Goal: Task Accomplishment & Management: Manage account settings

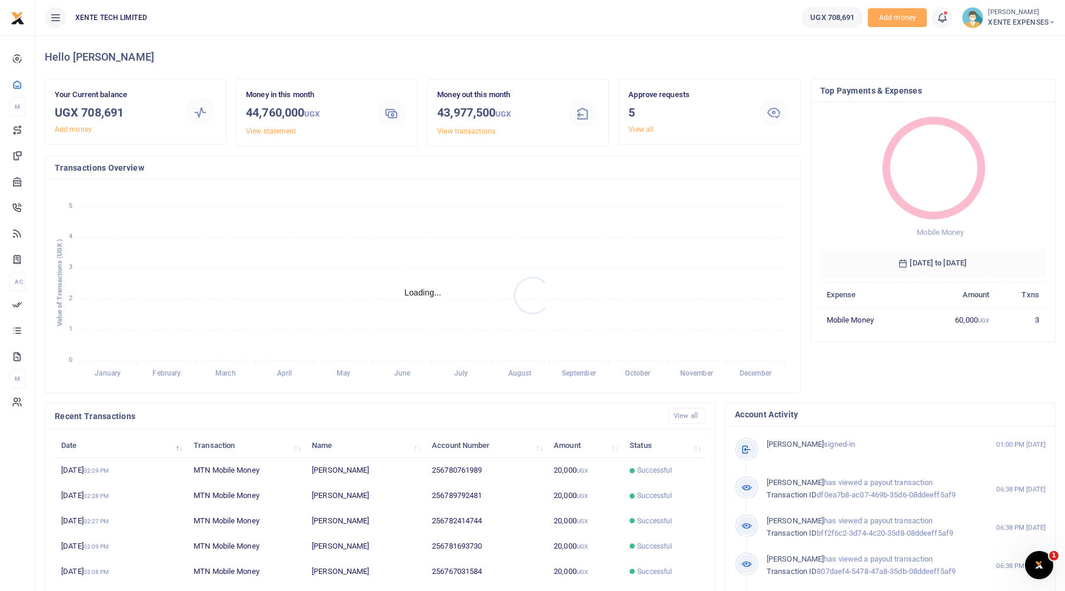
scroll to position [9, 9]
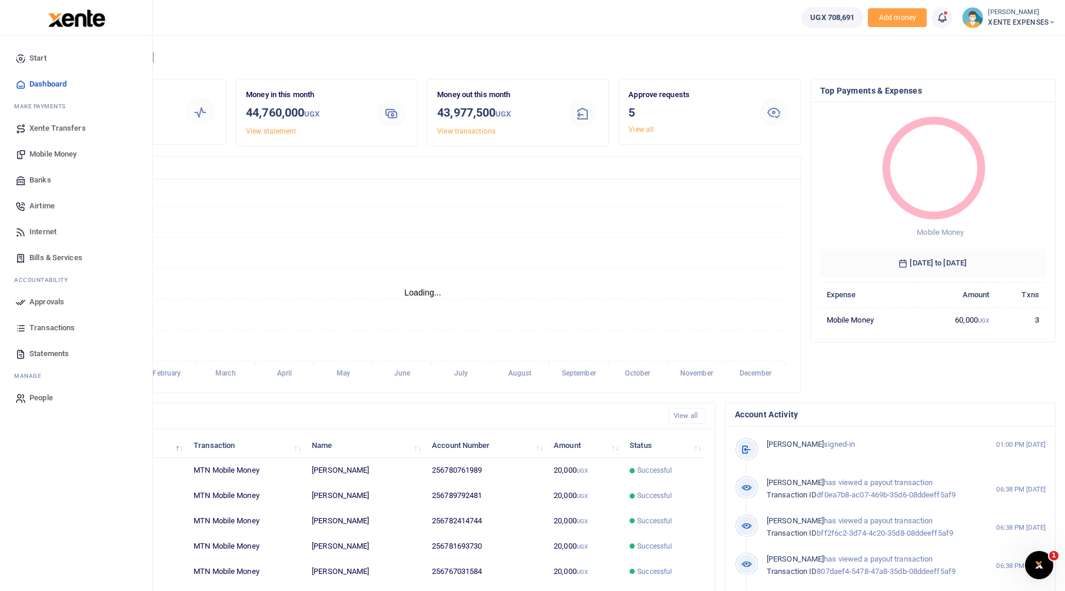
click at [50, 299] on span "Approvals" at bounding box center [46, 302] width 35 height 12
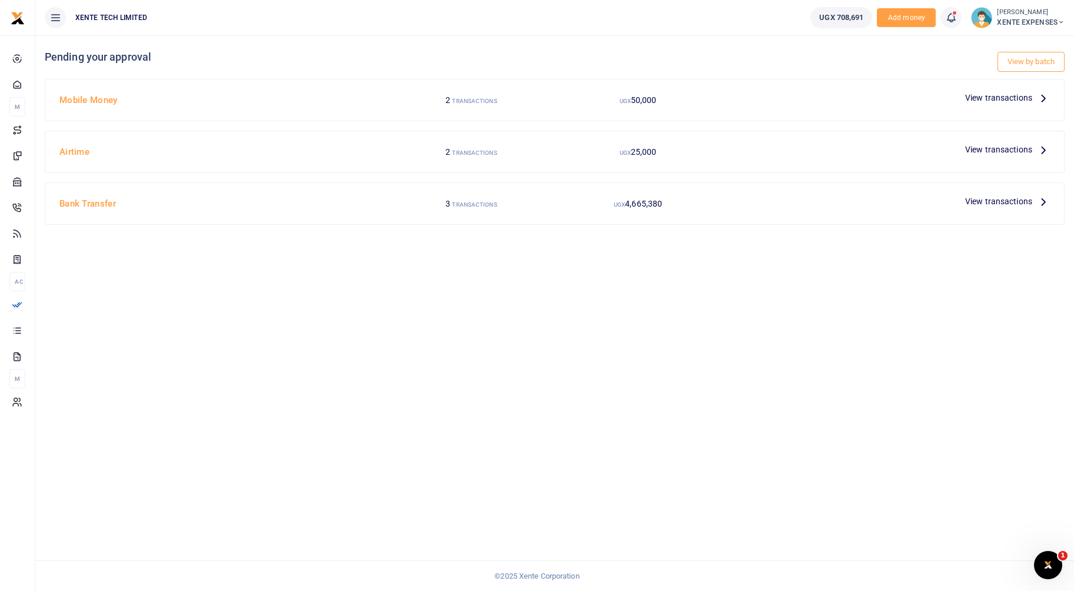
click at [990, 154] on span "View transactions" at bounding box center [998, 149] width 67 height 13
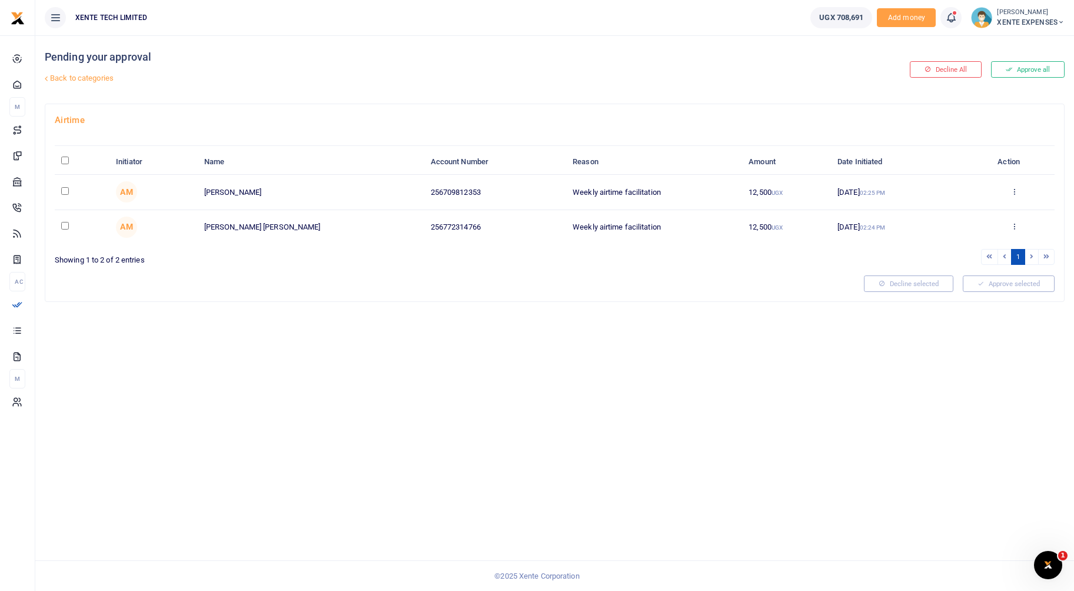
click at [67, 189] on input "checkbox" at bounding box center [65, 191] width 8 height 8
checkbox input "true"
click at [65, 227] on input "checkbox" at bounding box center [65, 226] width 8 height 8
click at [993, 285] on button "Approve selected (2)" at bounding box center [1005, 283] width 100 height 16
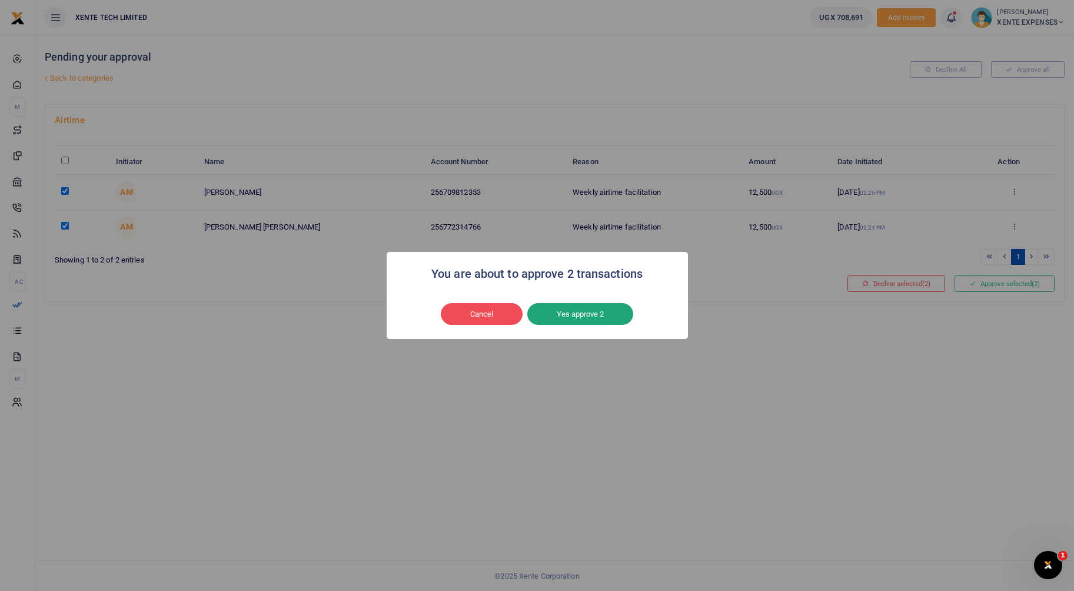
click at [605, 319] on button "Yes approve 2" at bounding box center [580, 314] width 106 height 22
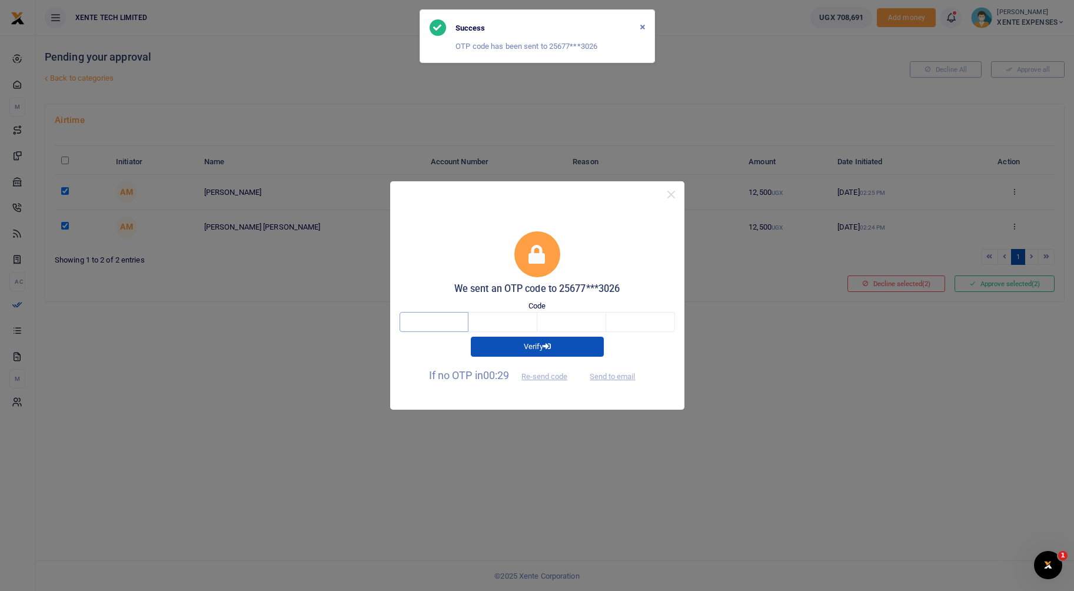
click at [453, 325] on input "text" at bounding box center [434, 322] width 69 height 20
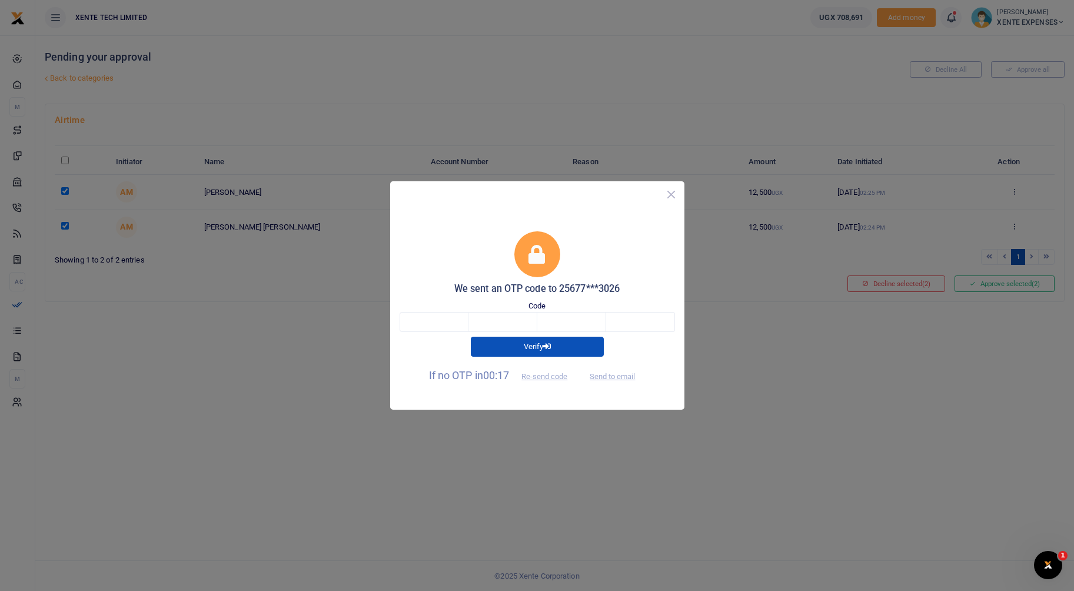
click at [671, 197] on button "Close" at bounding box center [671, 194] width 17 height 17
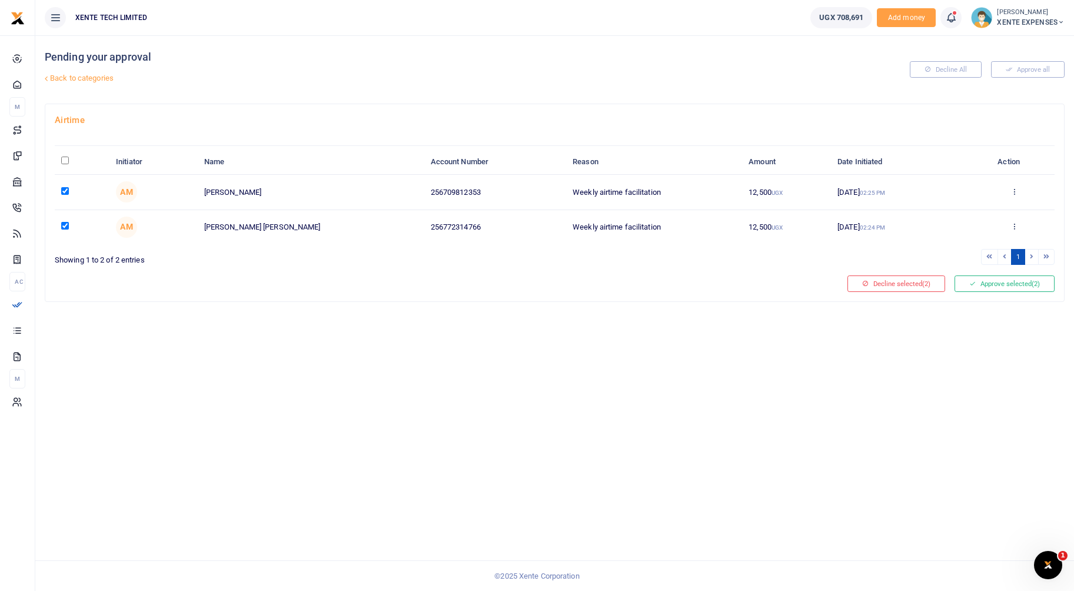
click at [61, 225] on input "checkbox" at bounding box center [65, 226] width 8 height 8
checkbox input "false"
click at [1030, 279] on button "Approve selected (1)" at bounding box center [1005, 283] width 100 height 16
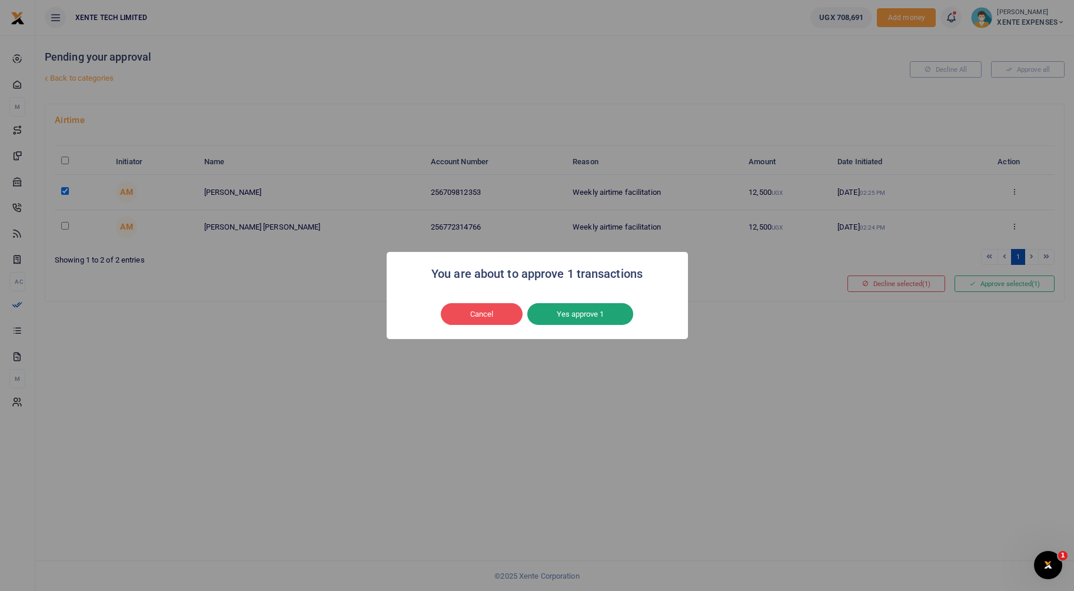
click at [556, 317] on button "Yes approve 1" at bounding box center [580, 314] width 106 height 22
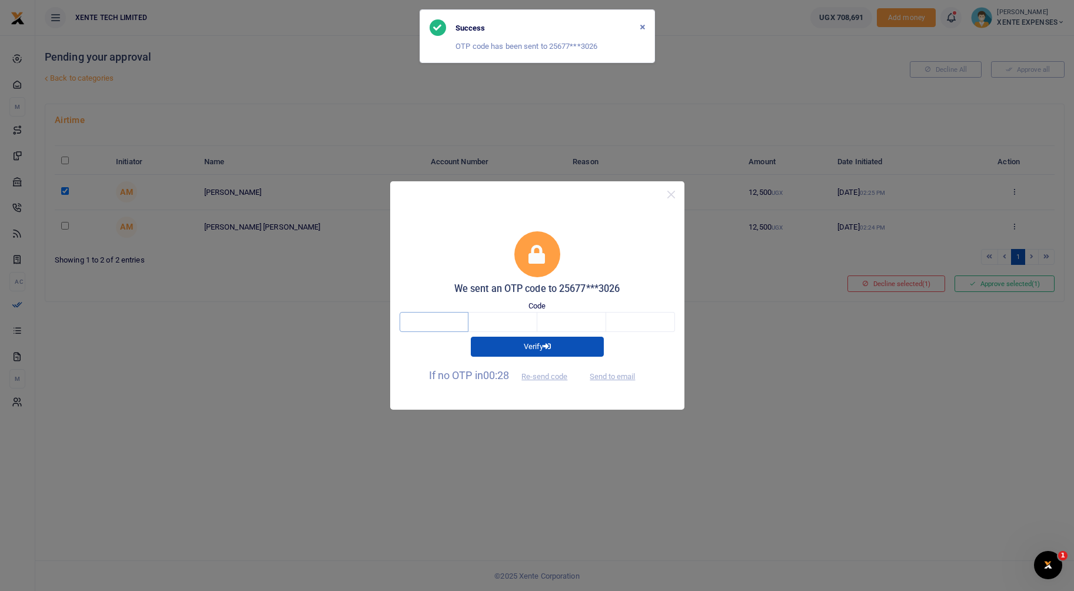
click at [441, 323] on input "text" at bounding box center [434, 322] width 69 height 20
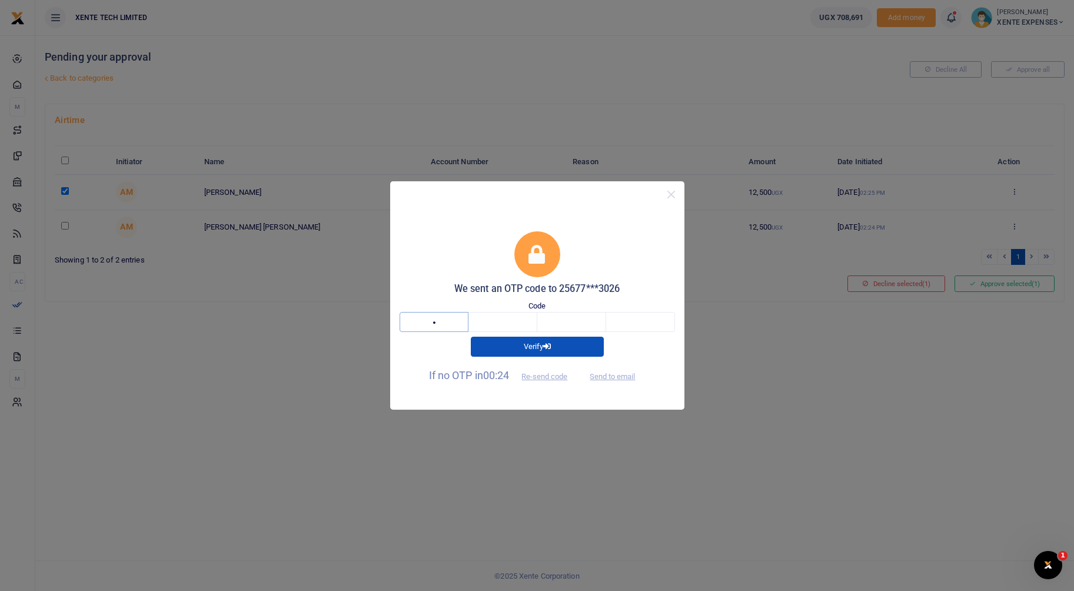
type input "1"
type input "9"
type input "3"
type input "7"
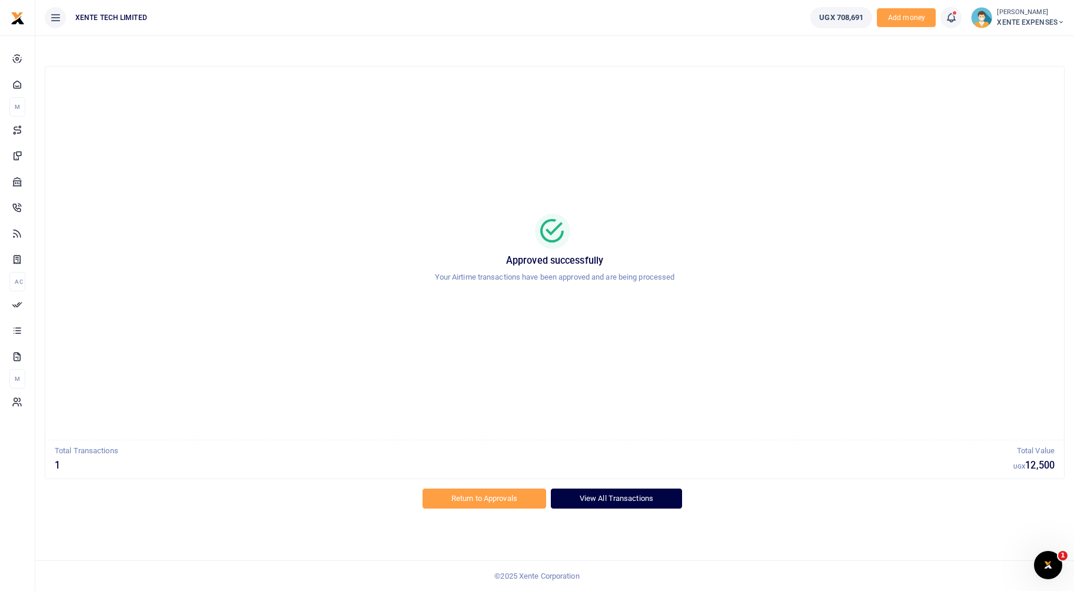
click at [587, 502] on link "View All Transactions" at bounding box center [616, 498] width 131 height 20
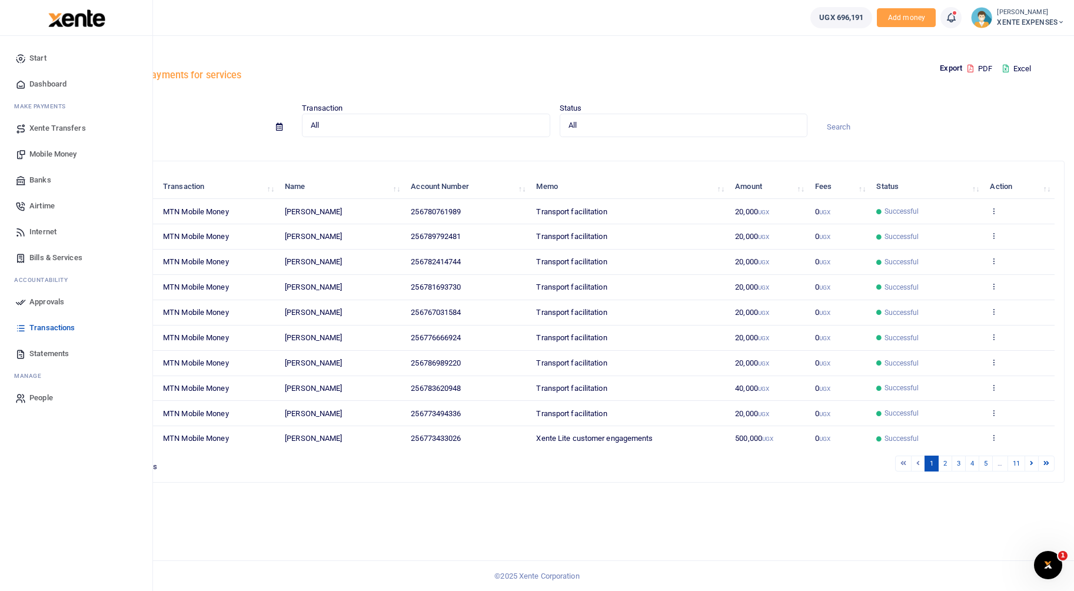
click at [49, 161] on link "Mobile Money" at bounding box center [76, 154] width 134 height 26
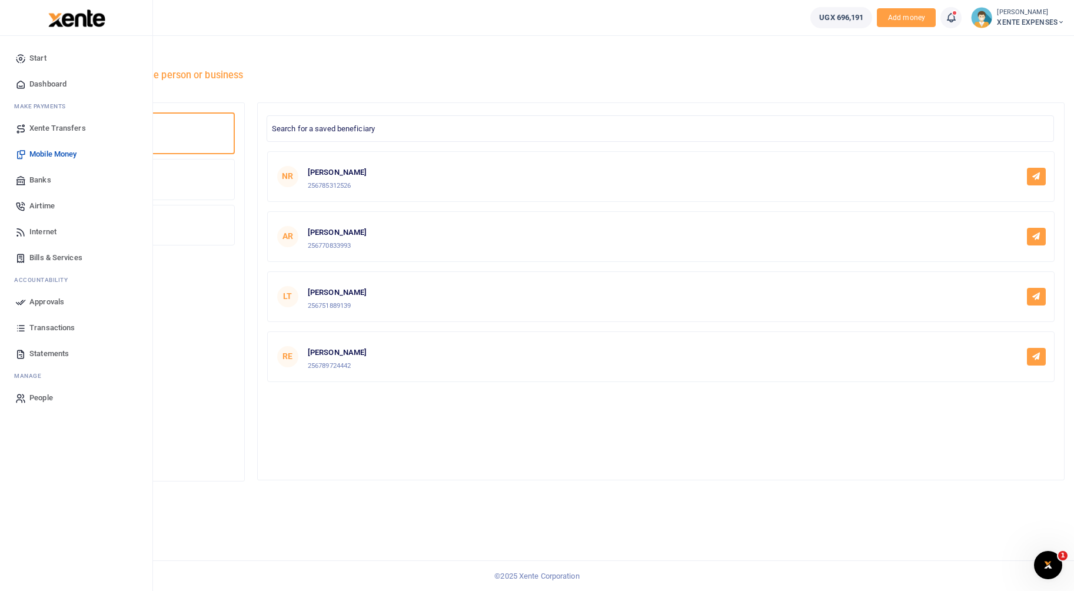
click at [36, 300] on span "Approvals" at bounding box center [46, 302] width 35 height 12
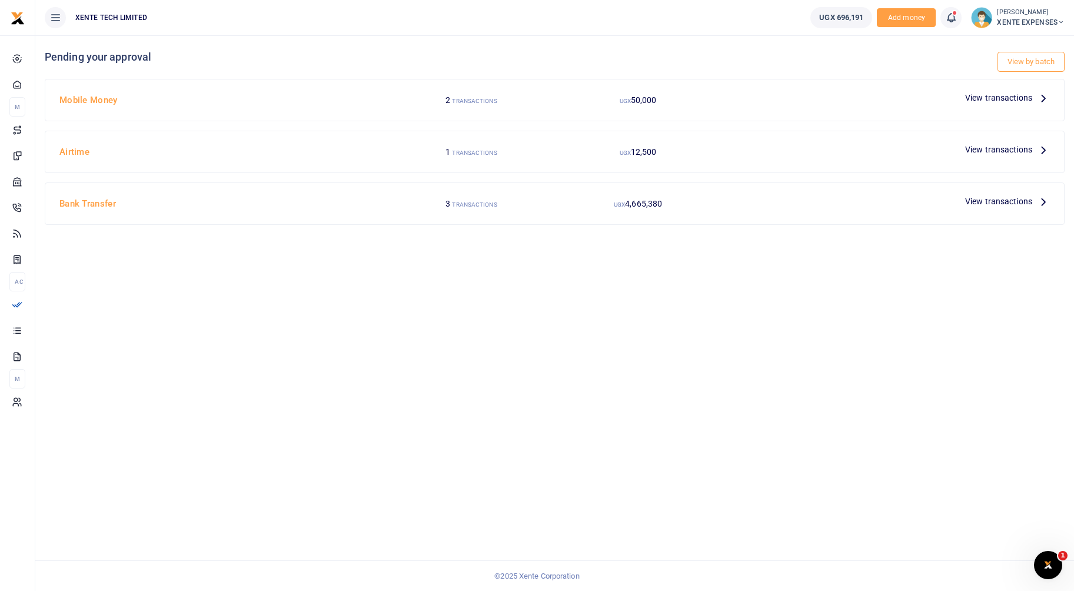
click at [1005, 89] on div "View transactions" at bounding box center [1007, 98] width 94 height 18
click at [1003, 94] on span "View transactions" at bounding box center [998, 97] width 67 height 13
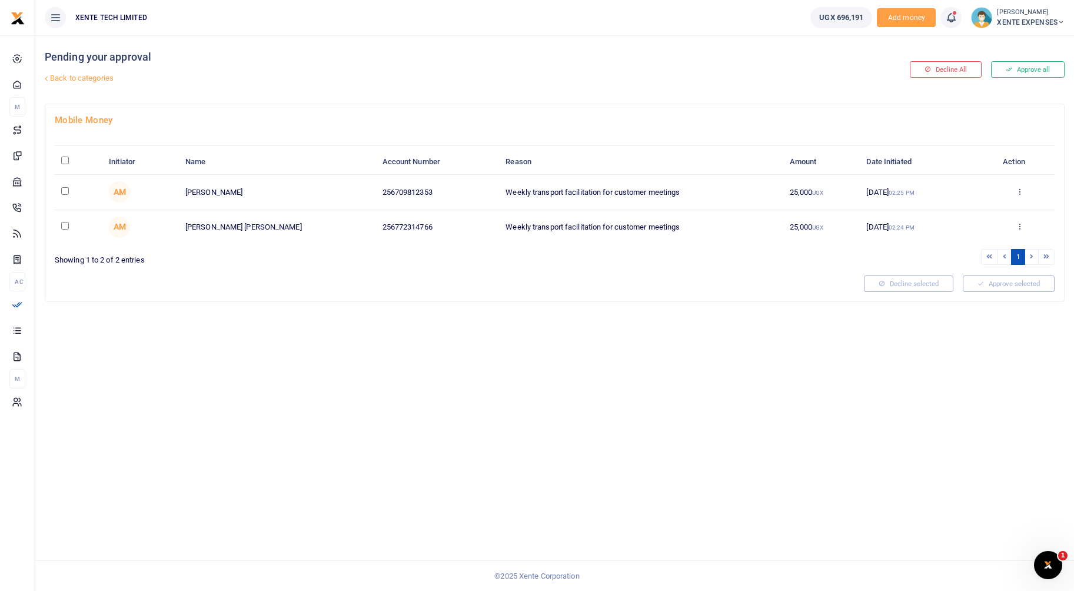
click at [65, 192] on input "checkbox" at bounding box center [65, 191] width 8 height 8
checkbox input "true"
click at [998, 287] on button "Approve selected (1)" at bounding box center [1005, 283] width 100 height 16
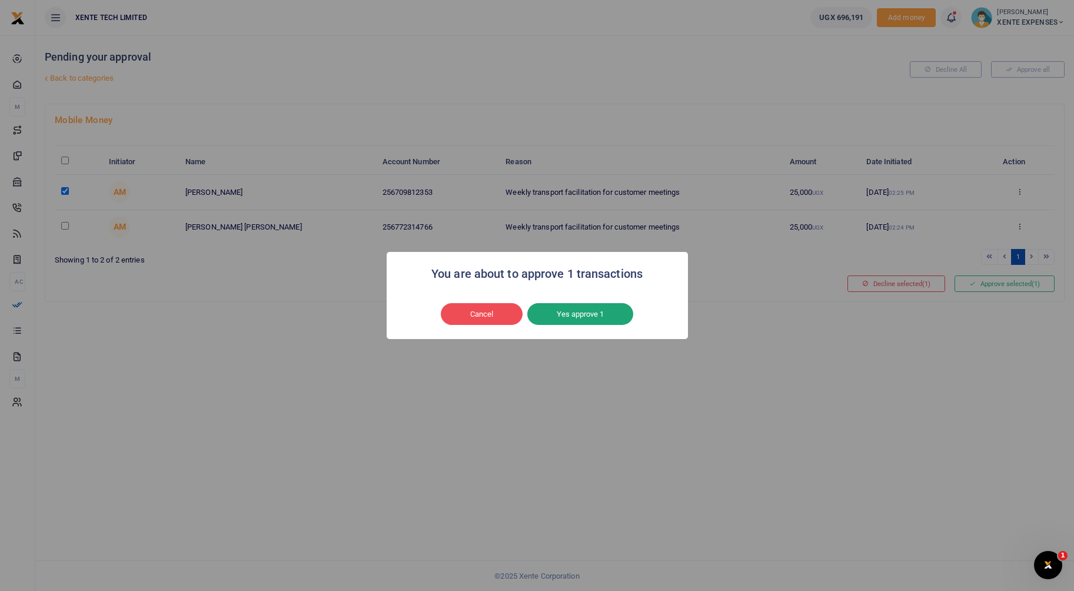
click at [591, 305] on button "Yes approve 1" at bounding box center [580, 314] width 106 height 22
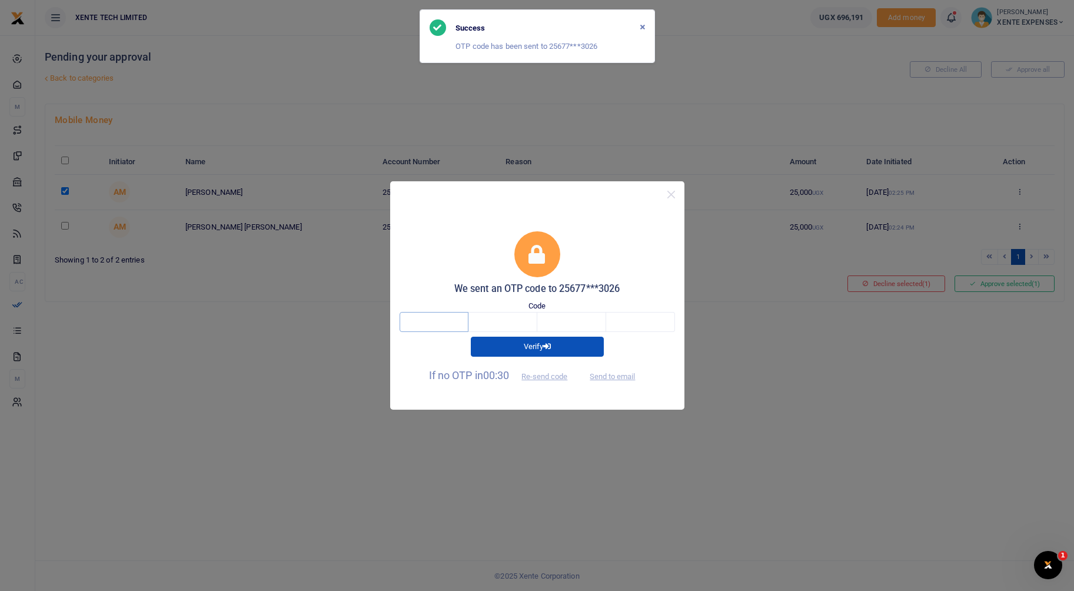
click at [434, 322] on input "text" at bounding box center [434, 322] width 69 height 20
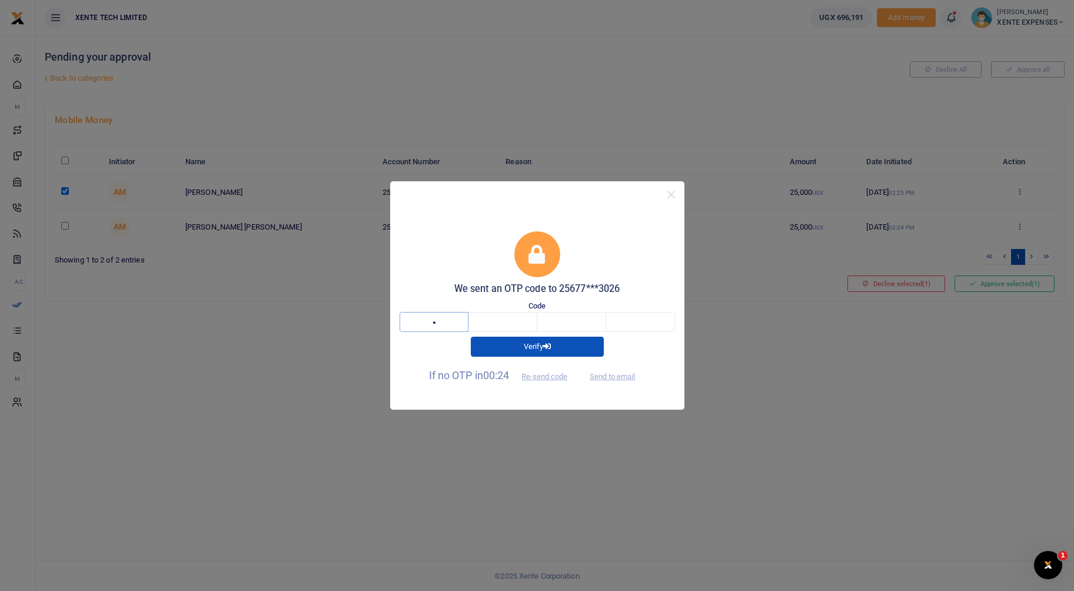
type input "7"
type input "6"
type input "0"
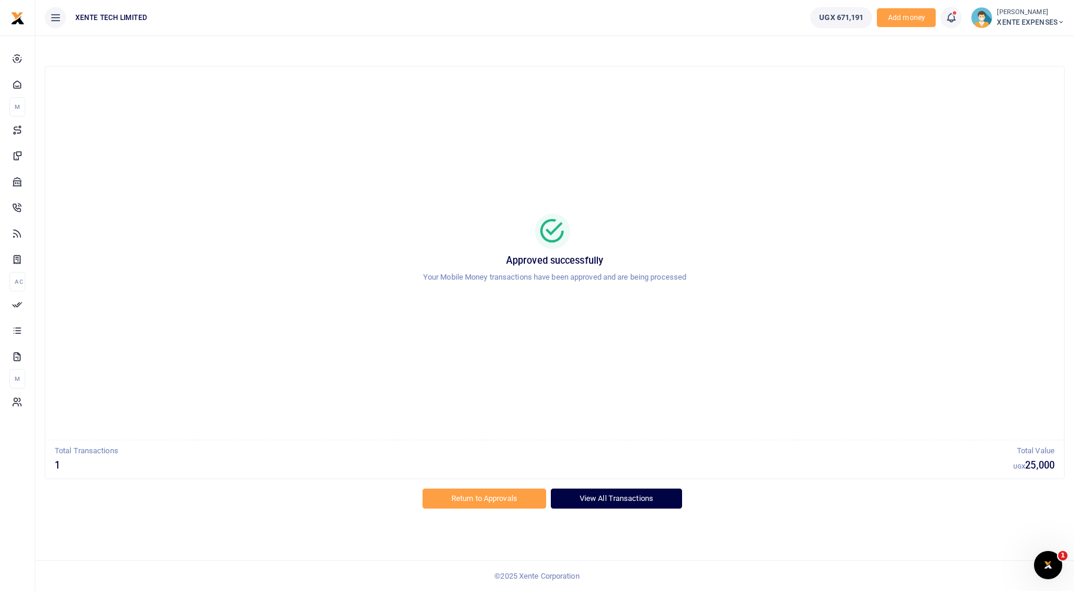
click at [581, 504] on link "View All Transactions" at bounding box center [616, 498] width 131 height 20
